Goal: Information Seeking & Learning: Check status

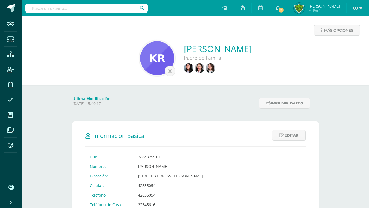
click at [98, 8] on input "text" at bounding box center [86, 8] width 123 height 9
type input "[PERSON_NAME]"
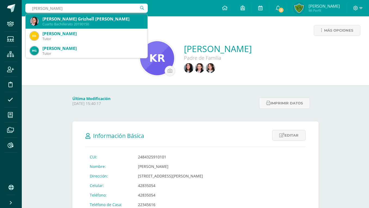
click at [87, 20] on div "Anielka Grizhell Espinoza Boch" at bounding box center [92, 19] width 101 height 6
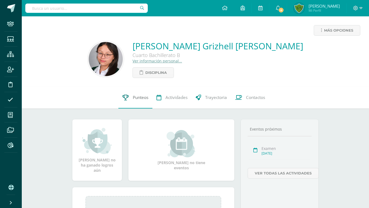
click at [135, 98] on span "Punteos" at bounding box center [141, 97] width 16 height 6
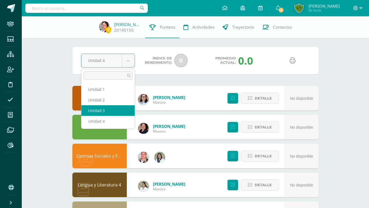
select select "Unidad 3"
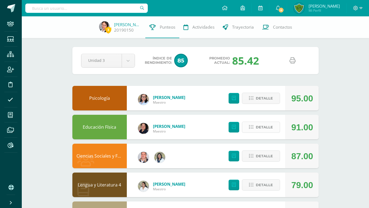
click at [271, 122] on span "Detalle" at bounding box center [264, 127] width 17 height 10
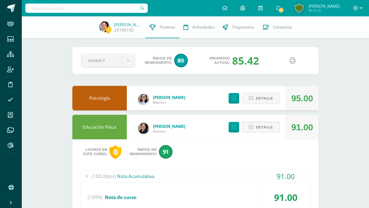
click at [274, 170] on div "91.00" at bounding box center [285, 176] width 49 height 12
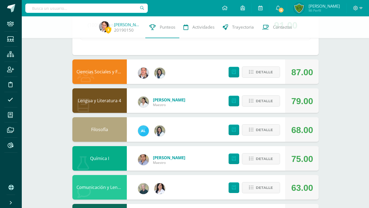
scroll to position [278, 0]
